Goal: Task Accomplishment & Management: Use online tool/utility

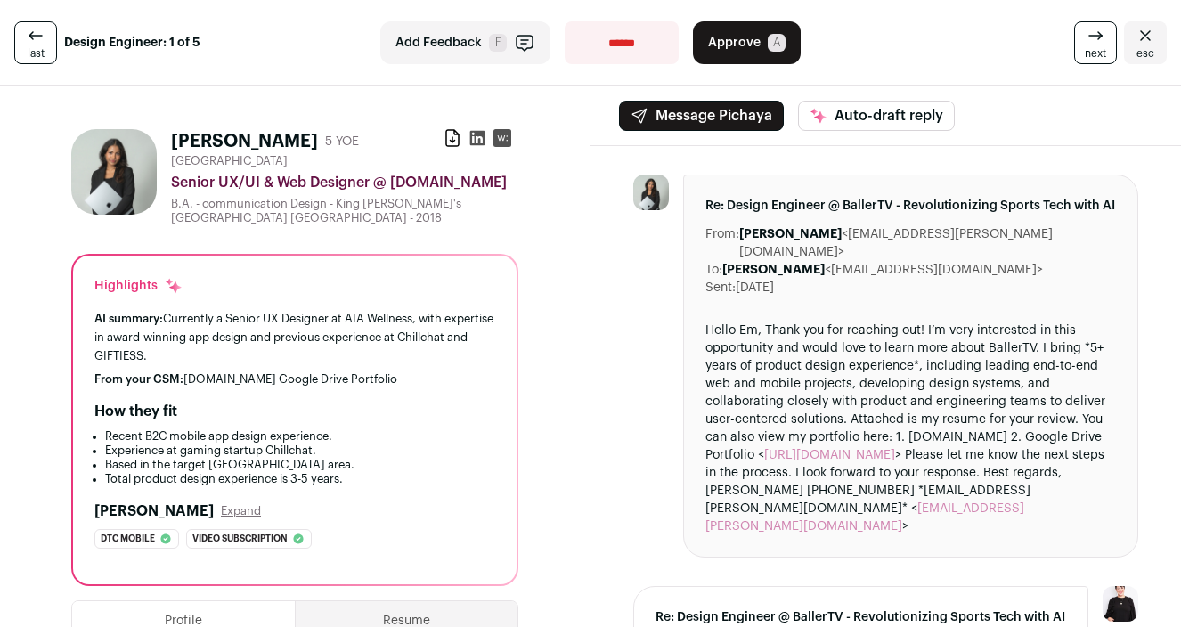
click at [1139, 30] on icon "Close" at bounding box center [1144, 35] width 21 height 21
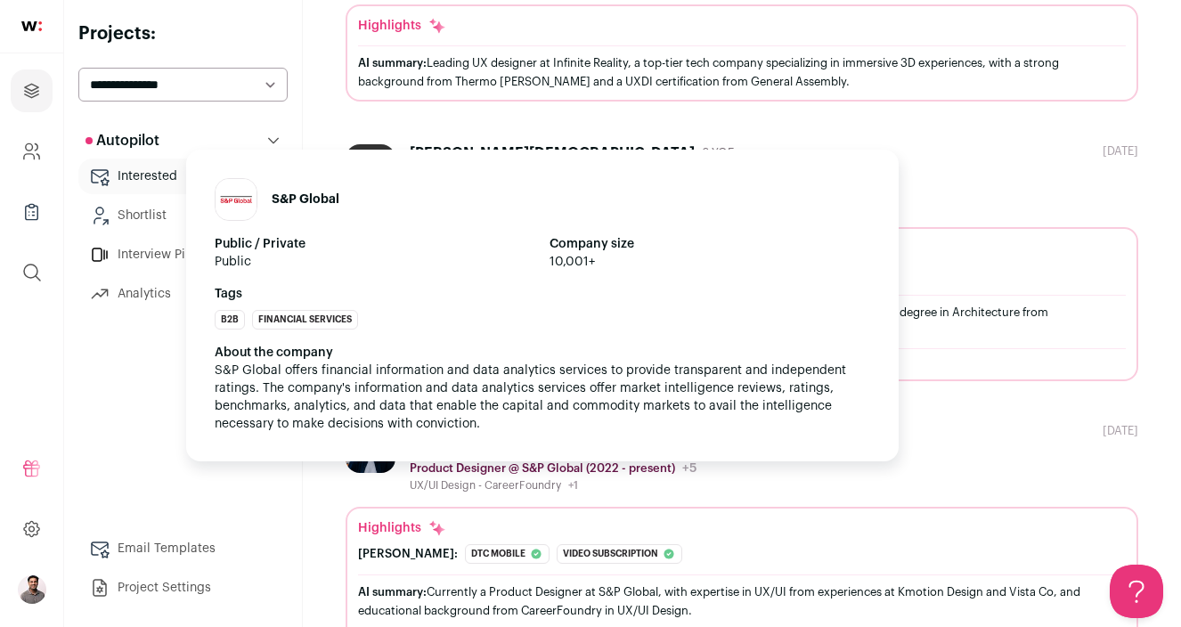
scroll to position [1283, 0]
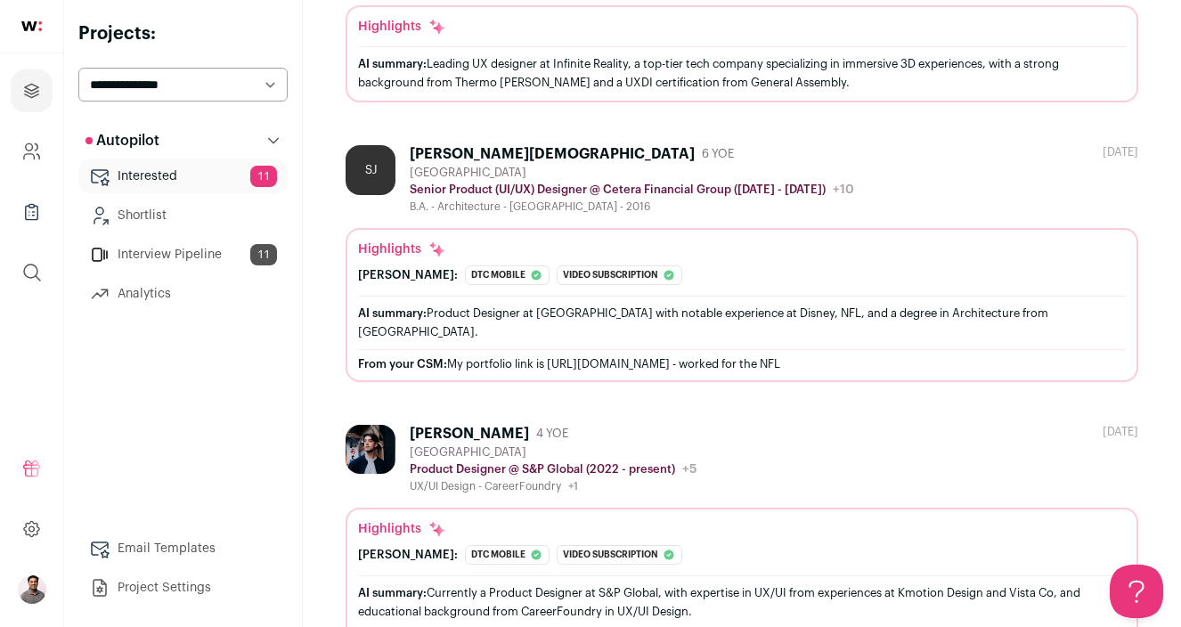
click at [679, 251] on div "Highlights" at bounding box center [742, 249] width 768 height 18
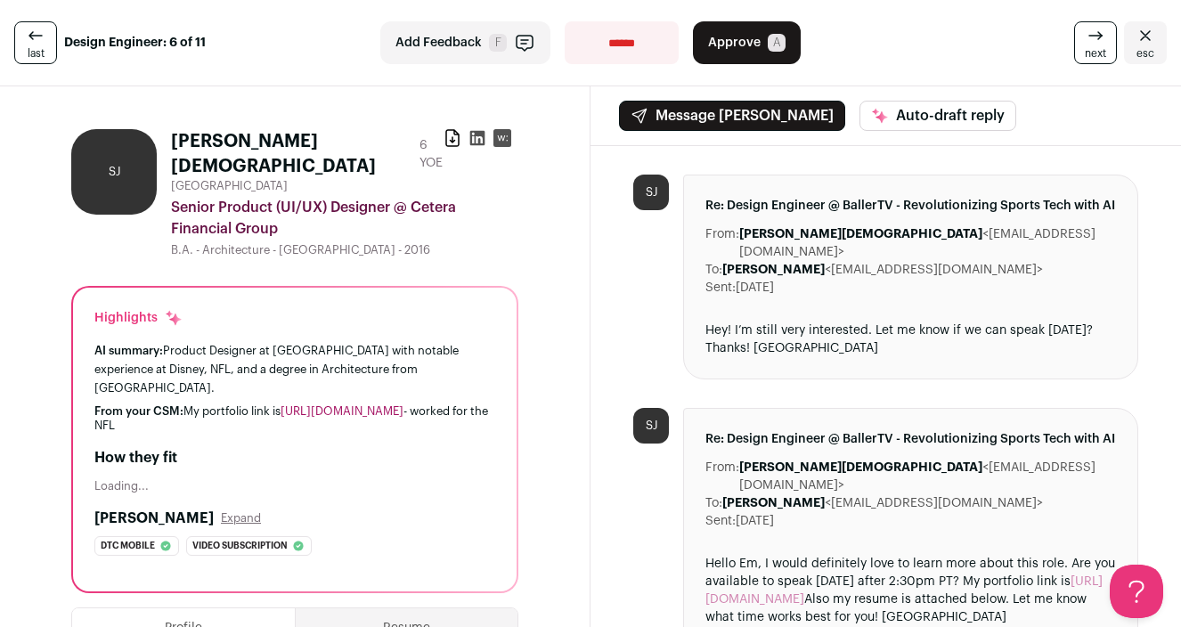
click at [299, 405] on link "[URL][DOMAIN_NAME]" at bounding box center [341, 411] width 123 height 12
